Goal: Task Accomplishment & Management: Manage account settings

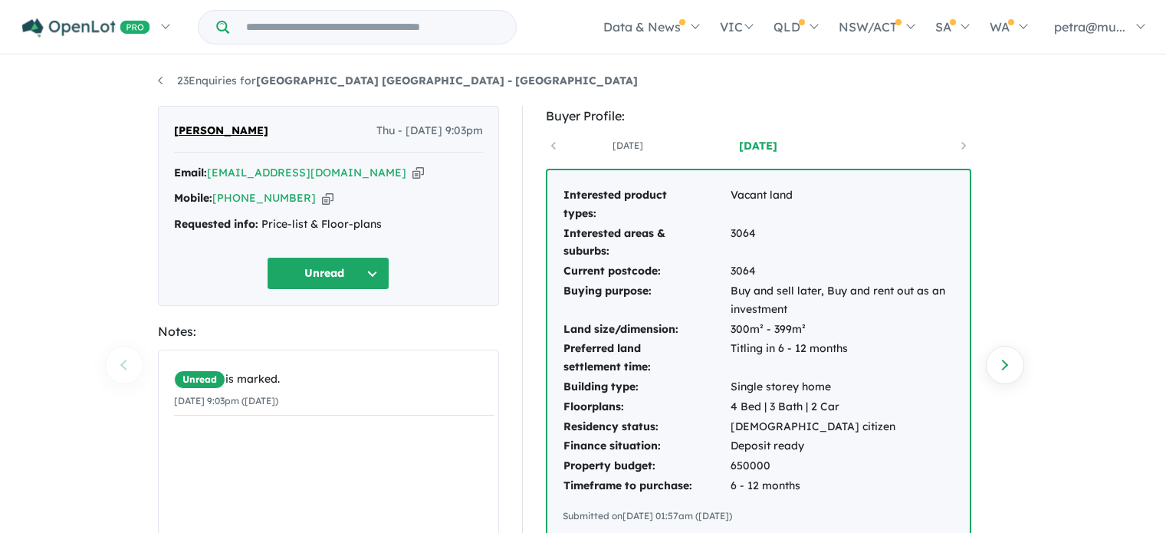
scroll to position [54, 0]
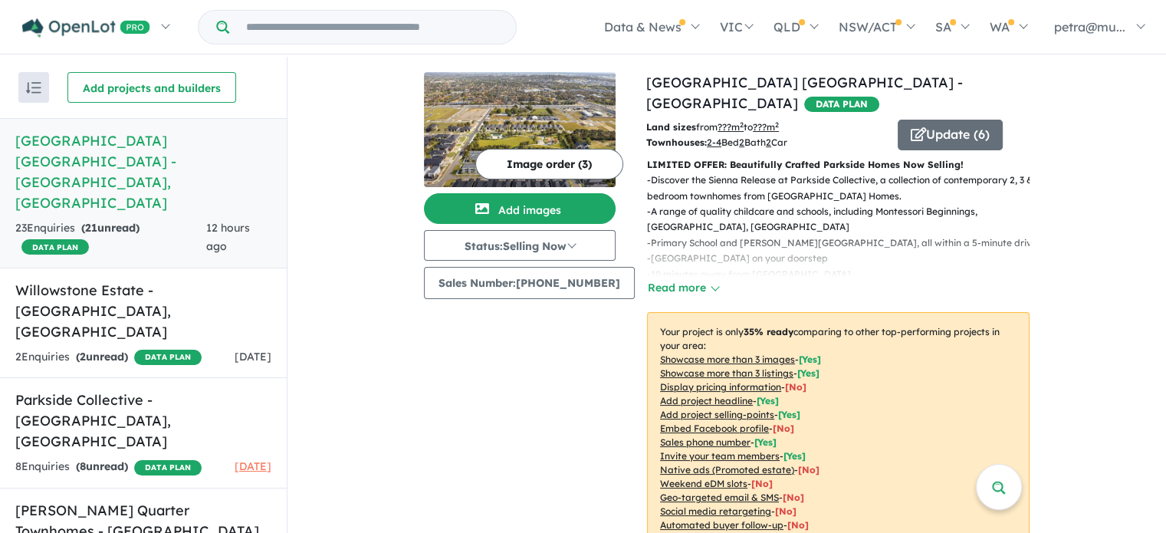
scroll to position [460, 0]
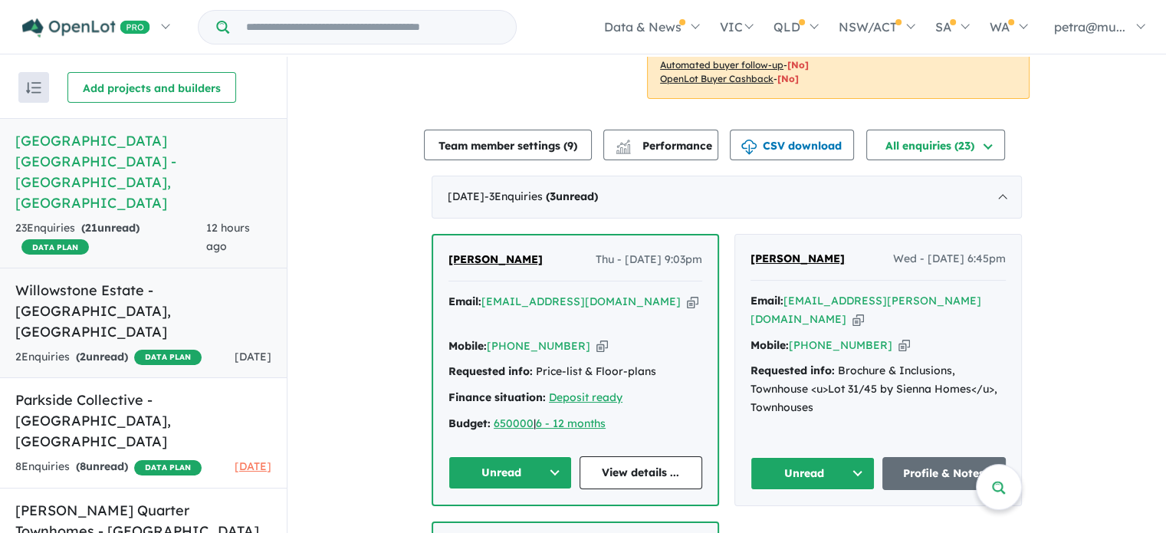
click at [249, 280] on h5 "Willowstone Estate - Cobblebank , VIC" at bounding box center [143, 311] width 256 height 62
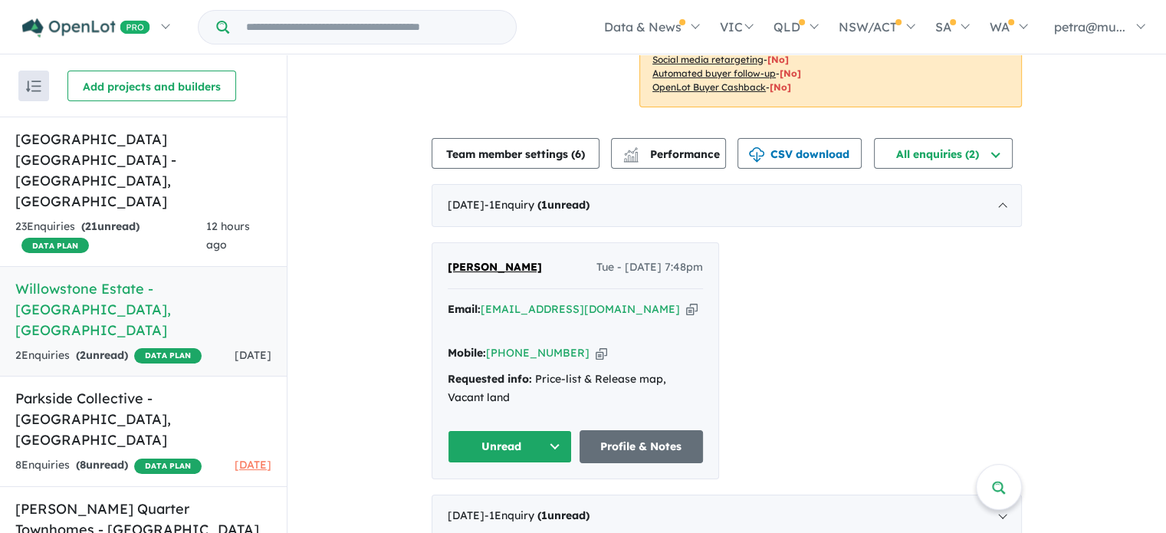
scroll to position [2, 0]
click at [457, 268] on span "[PERSON_NAME]" at bounding box center [495, 266] width 94 height 14
click at [156, 485] on link "Blackburn Quarter Townhomes - Blackburn , VIC 32 Enquir ies ( 32 unread) DATA P…" at bounding box center [143, 540] width 287 height 111
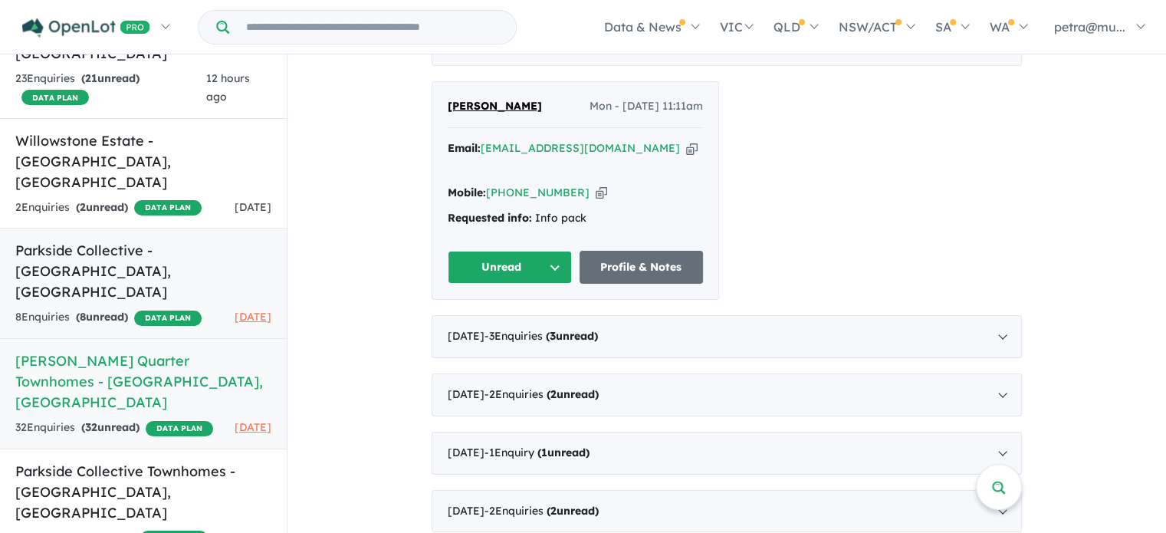
scroll to position [171, 0]
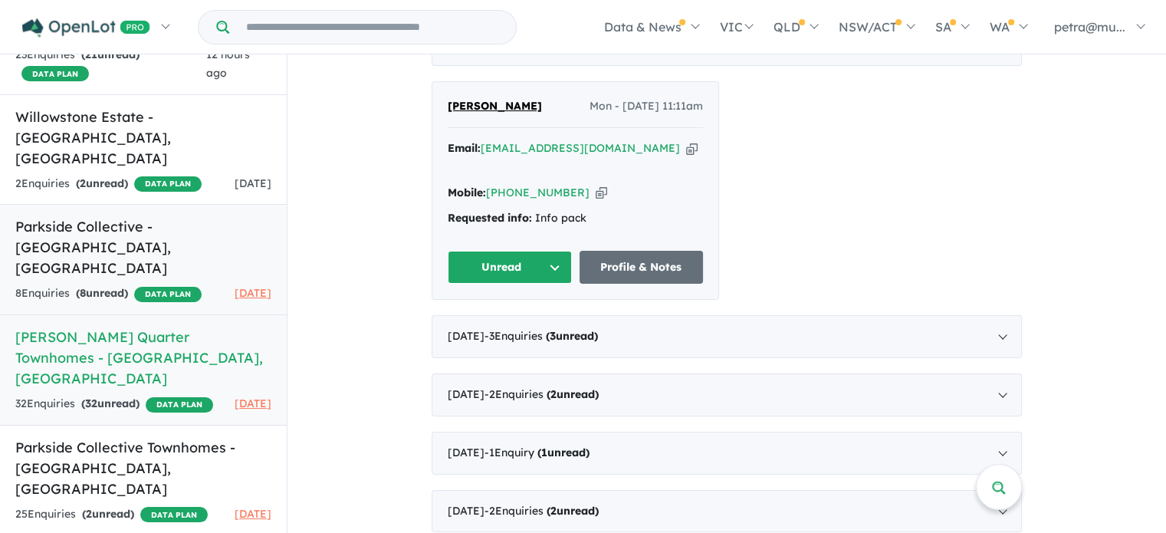
click at [107, 437] on h5 "Parkside Collective Townhomes - Berwick , VIC" at bounding box center [143, 468] width 256 height 62
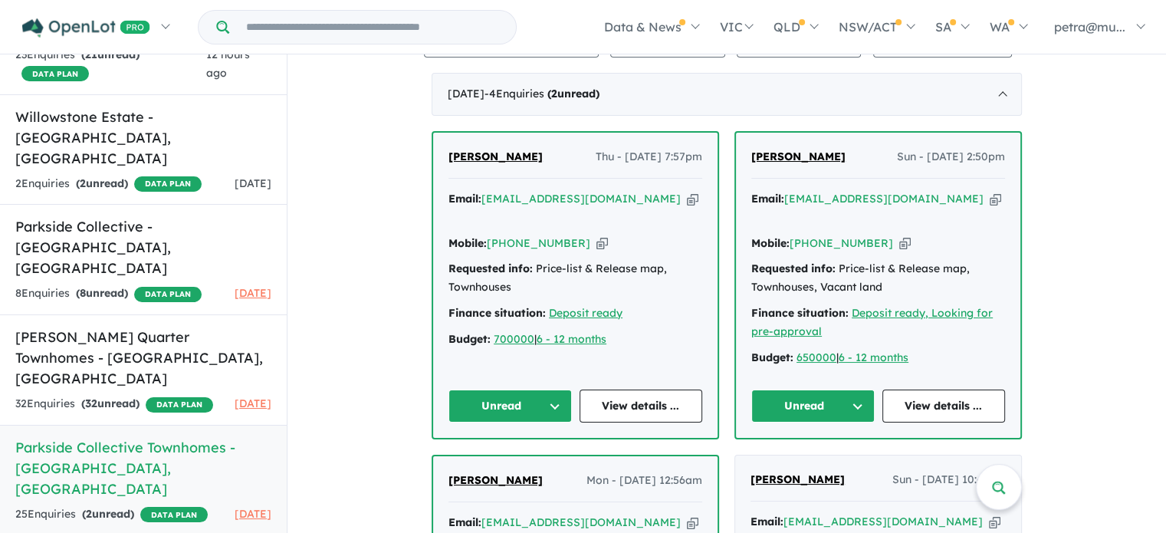
scroll to position [561, 0]
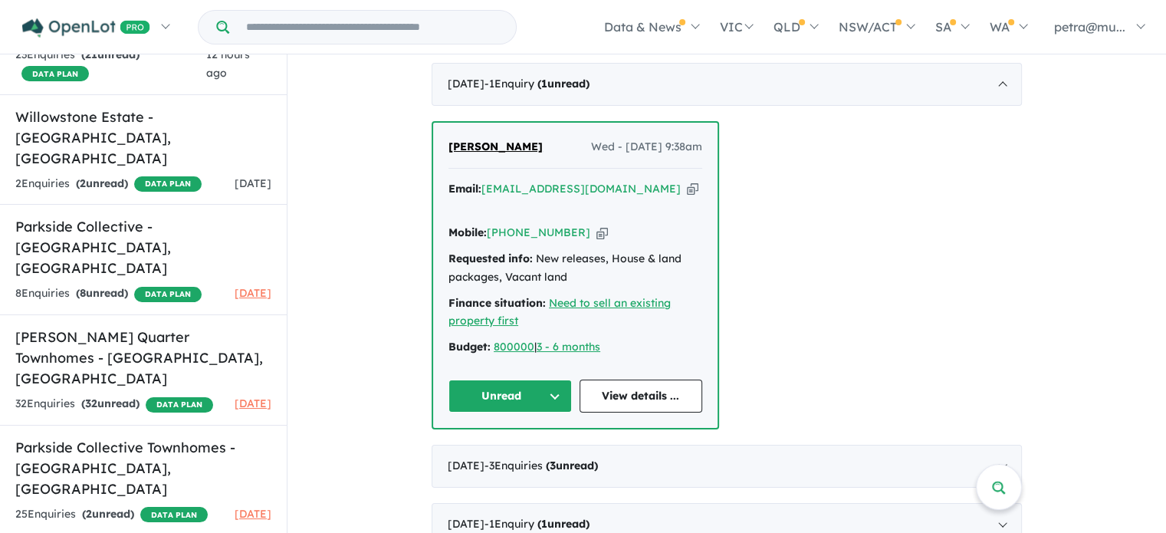
scroll to position [560, 0]
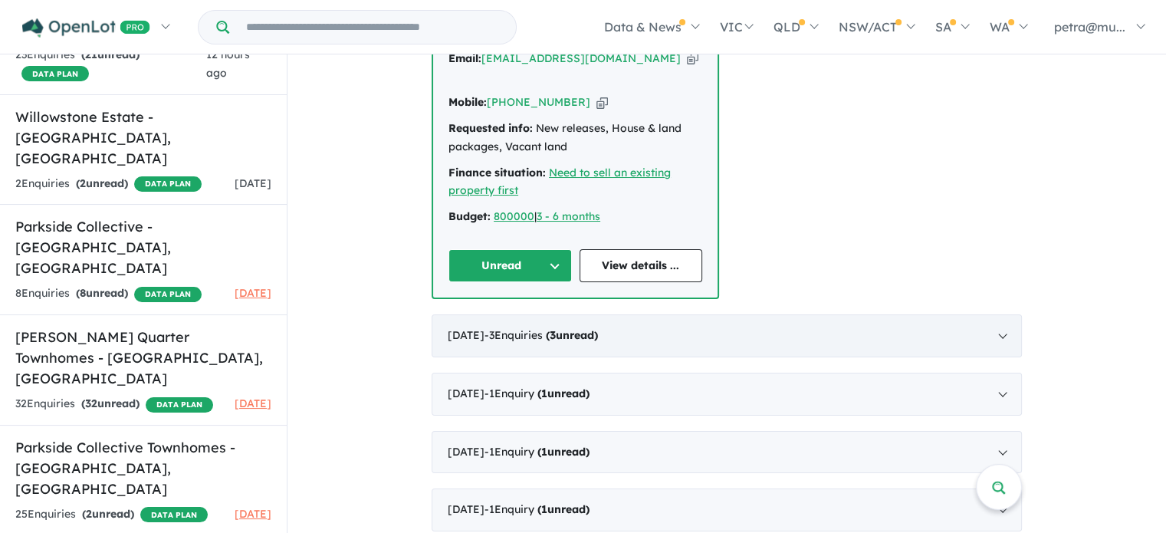
click at [584, 314] on div "May 2025 - 3 Enquir ies ( 3 unread)" at bounding box center [727, 335] width 590 height 43
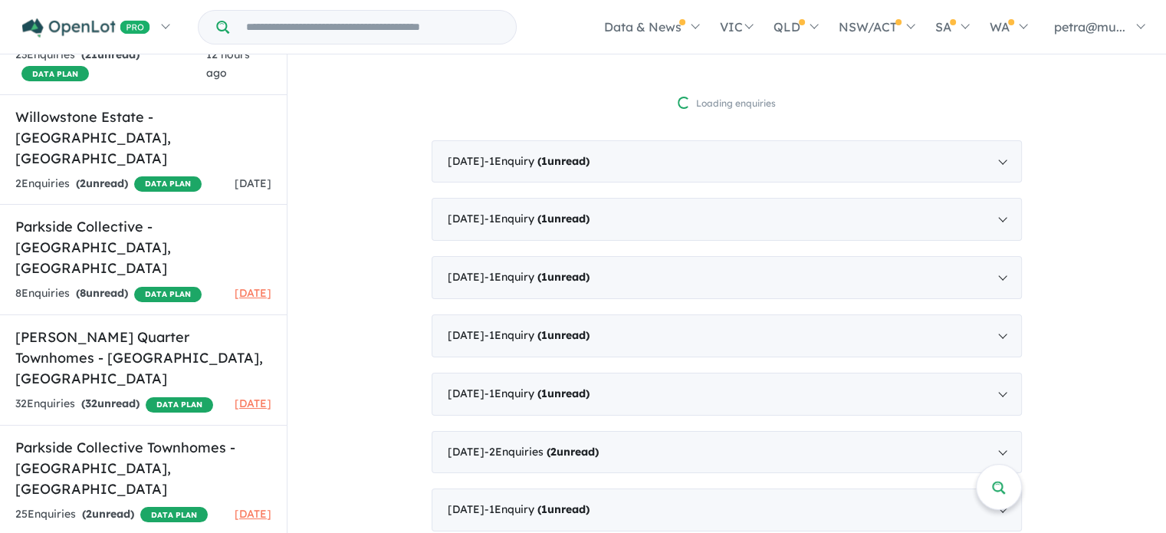
scroll to position [0, 0]
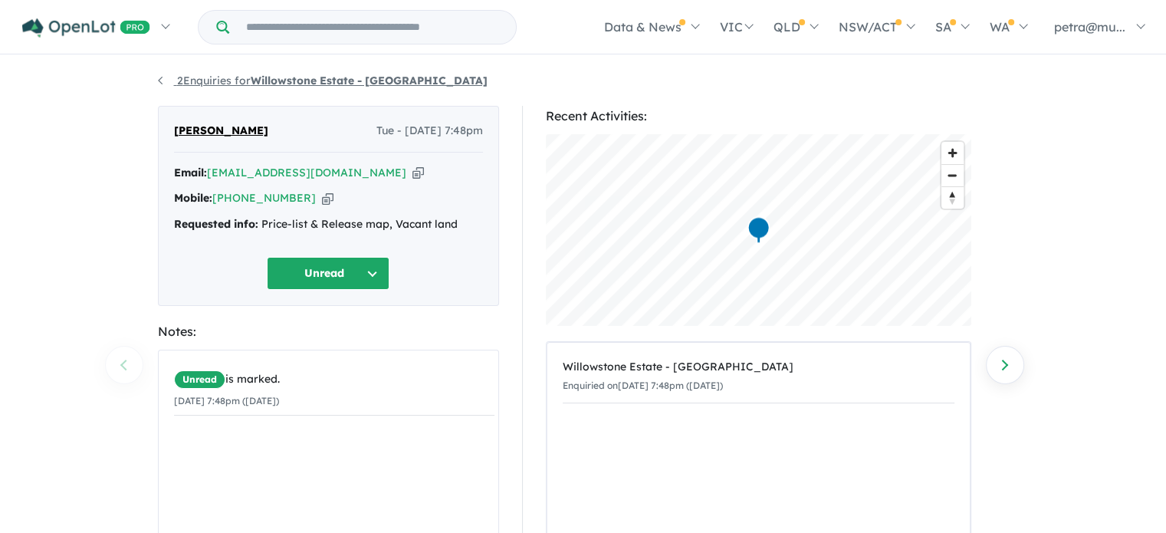
click at [169, 79] on link "2 Enquiries for Willowstone Estate - [GEOGRAPHIC_DATA]" at bounding box center [323, 81] width 330 height 14
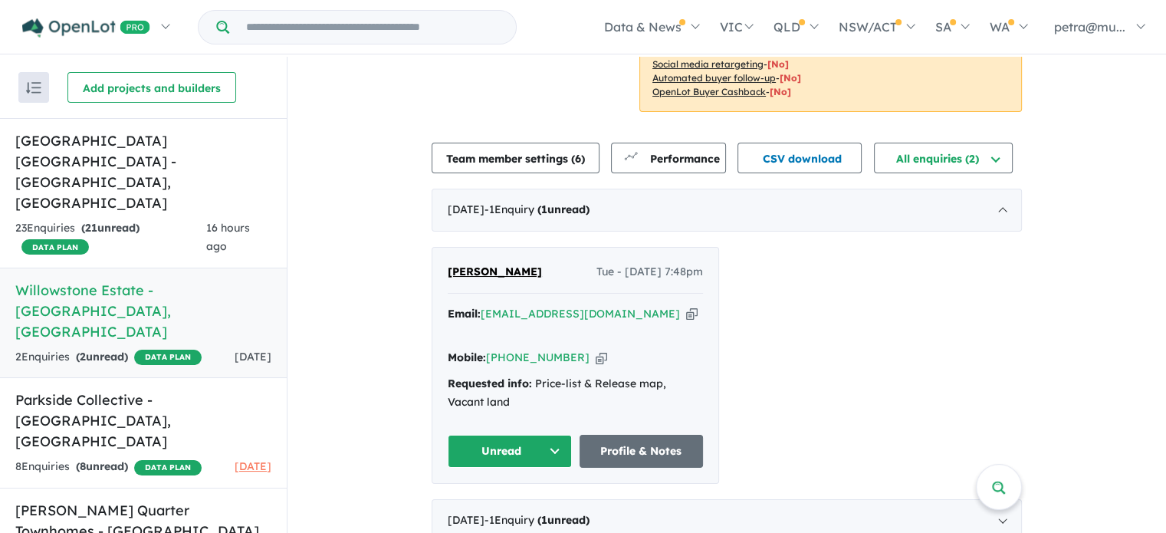
scroll to position [287, 0]
